Goal: Task Accomplishment & Management: Manage account settings

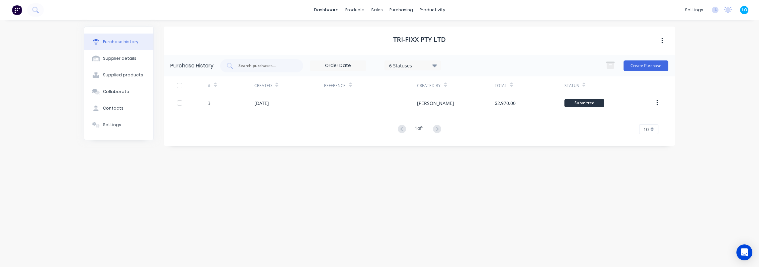
click at [721, 70] on div "dashboard products sales purchasing productivity dashboard products Product Cat…" at bounding box center [379, 133] width 759 height 267
click at [486, 35] on div "Tri-Fixx Pty Ltd" at bounding box center [419, 41] width 511 height 28
click at [533, 44] on div "Tri-Fixx Pty Ltd" at bounding box center [419, 41] width 511 height 28
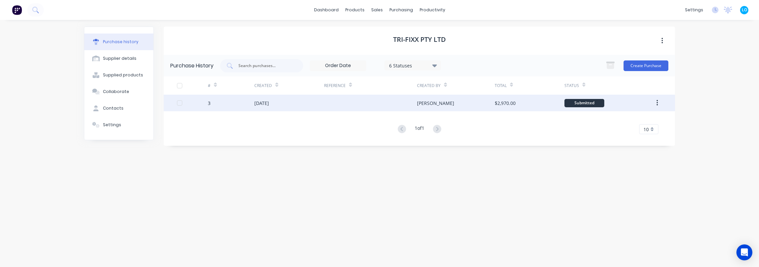
click at [655, 101] on button "button" at bounding box center [658, 103] width 16 height 12
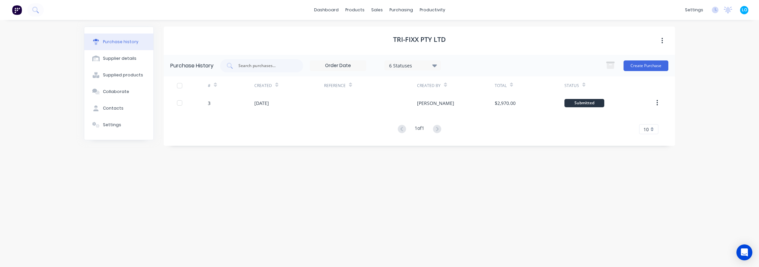
click at [713, 73] on div "dashboard products sales purchasing productivity dashboard products Product Cat…" at bounding box center [379, 133] width 759 height 267
click at [592, 180] on div "Tri-Fixx Pty Ltd Purchase History 6 Statuses 6 Statuses Create Purchase # Creat…" at bounding box center [419, 140] width 511 height 227
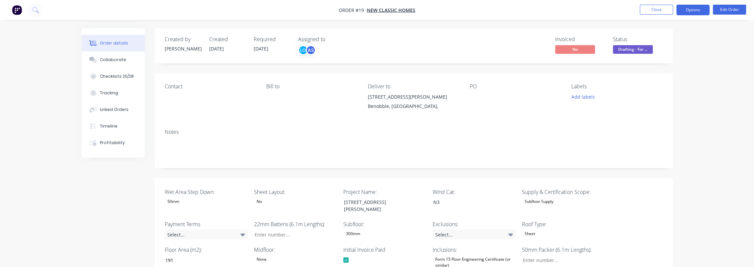
click at [700, 9] on button "Options" at bounding box center [692, 10] width 33 height 11
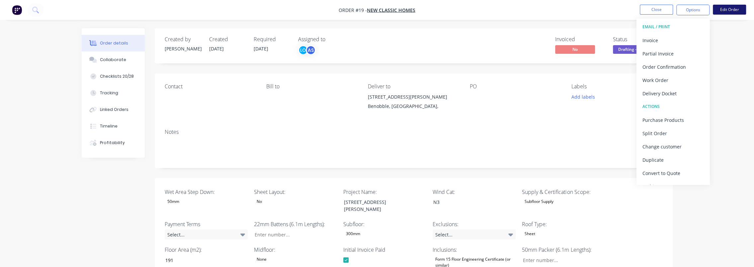
click at [734, 13] on button "Edit Order" at bounding box center [729, 10] width 33 height 10
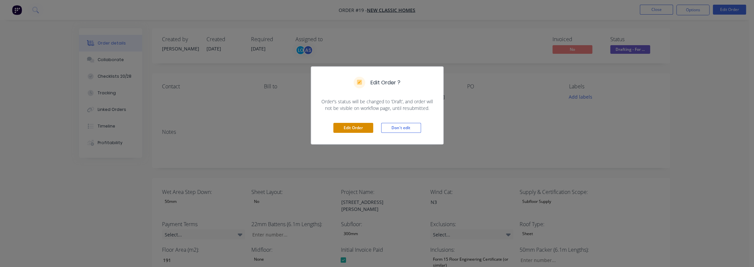
click at [358, 127] on button "Edit Order" at bounding box center [353, 128] width 40 height 10
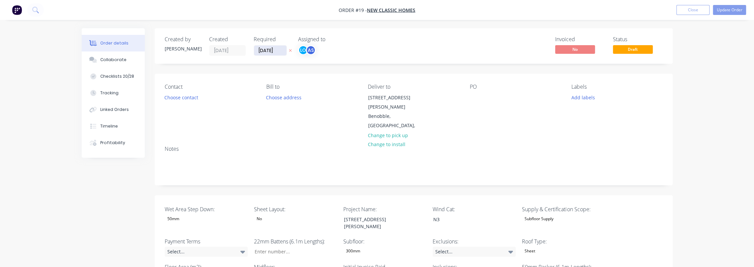
click at [266, 50] on input "[DATE]" at bounding box center [270, 50] width 33 height 10
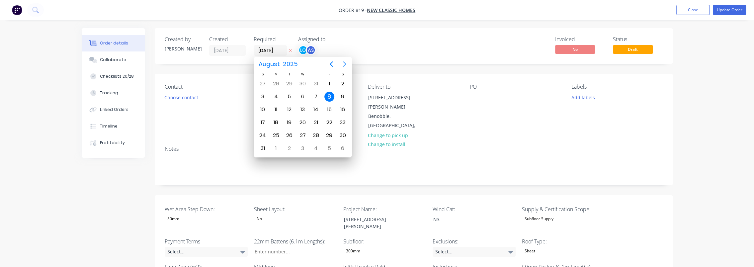
click at [346, 65] on icon "Next page" at bounding box center [345, 64] width 8 height 8
click at [288, 135] on div "30" at bounding box center [289, 136] width 10 height 10
type input "[DATE]"
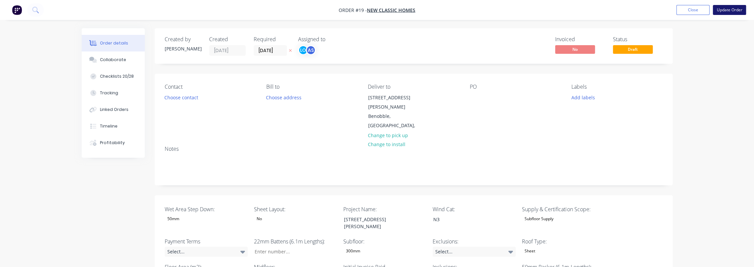
click at [724, 12] on button "Update Order" at bounding box center [729, 10] width 33 height 10
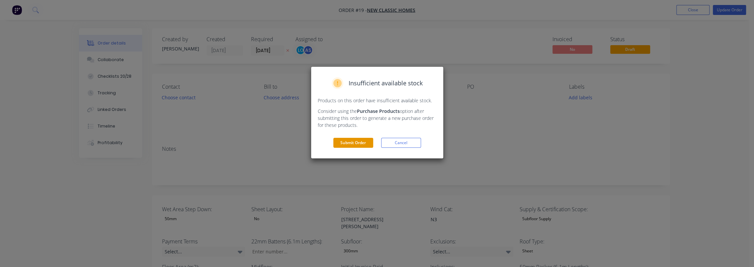
click at [356, 140] on button "Submit Order" at bounding box center [353, 143] width 40 height 10
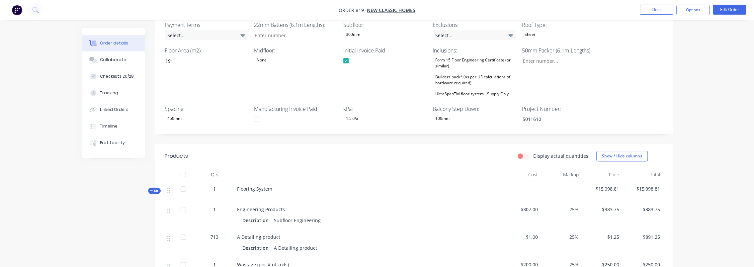
click at [533, 152] on label "Display actual quantities" at bounding box center [560, 155] width 55 height 7
click at [523, 152] on input "Display actual quantities" at bounding box center [520, 155] width 5 height 6
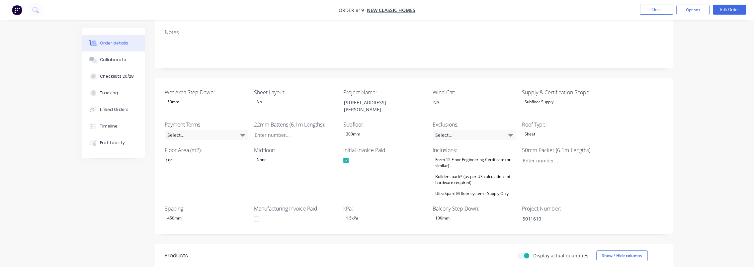
click at [533, 252] on label "Display actual quantities" at bounding box center [560, 255] width 55 height 7
click at [523, 252] on input "Display actual quantities" at bounding box center [520, 255] width 5 height 6
checkbox input "false"
